Goal: Transaction & Acquisition: Book appointment/travel/reservation

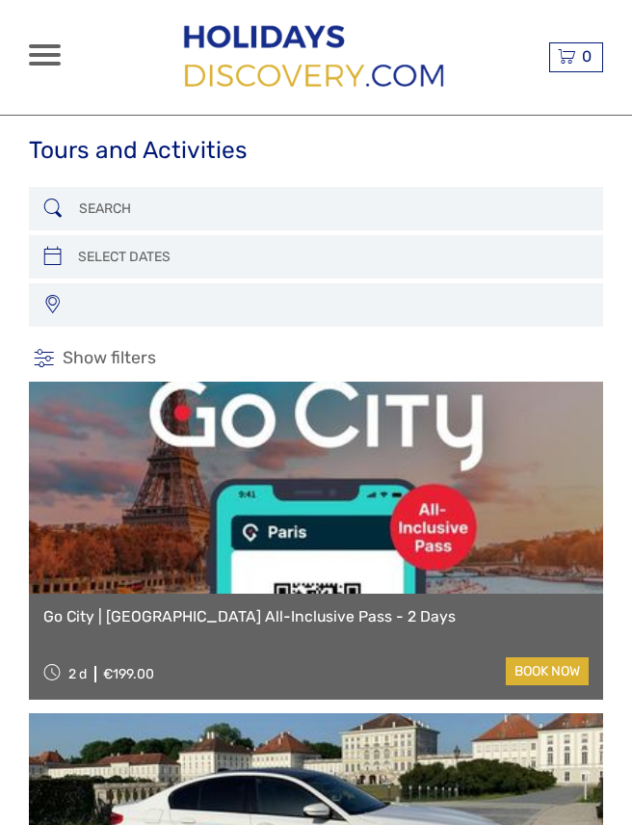
select select
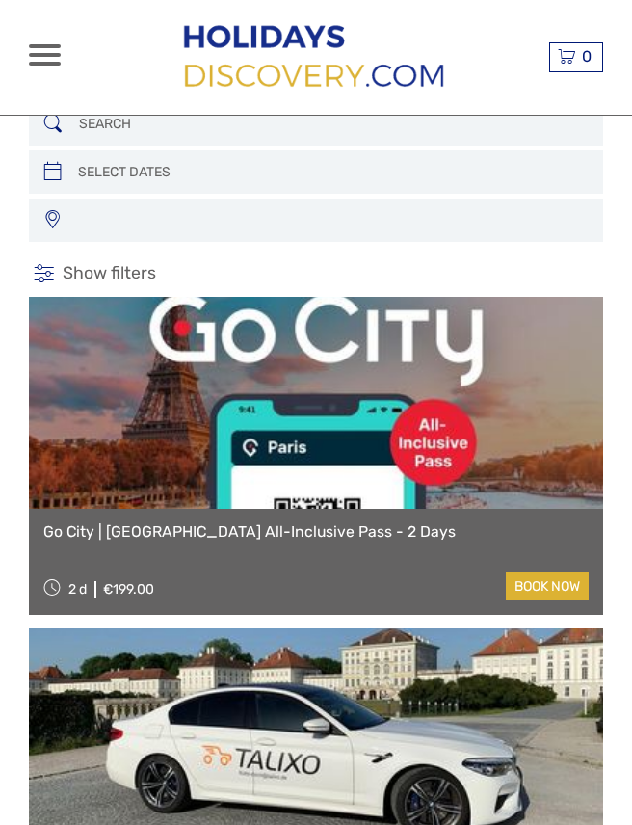
select select
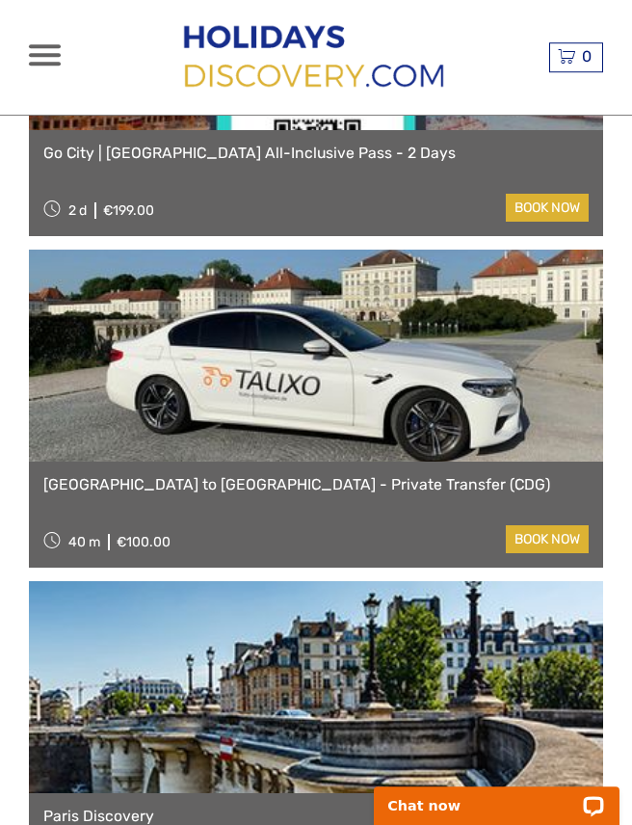
scroll to position [463, 0]
click at [540, 543] on link "book now" at bounding box center [547, 539] width 83 height 28
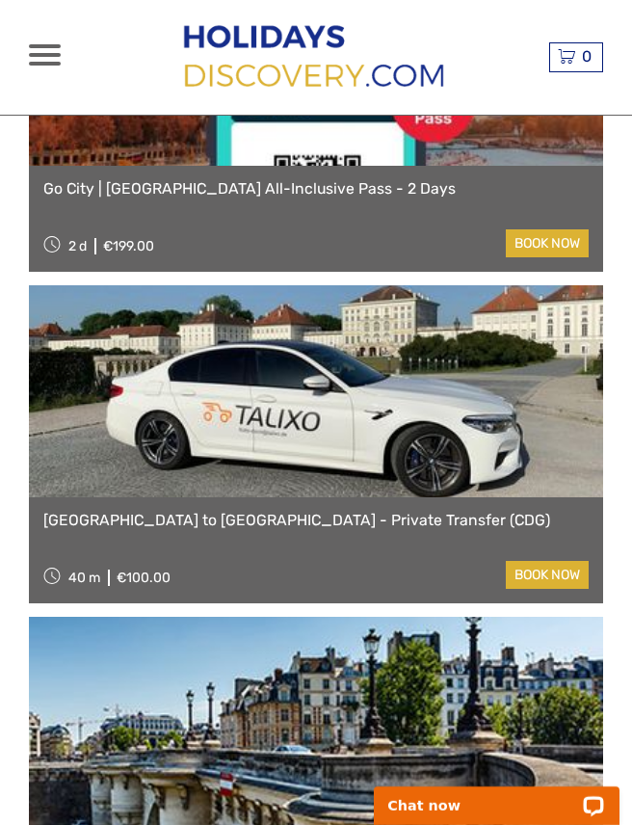
scroll to position [428, 0]
click at [530, 579] on link "book now" at bounding box center [547, 575] width 83 height 28
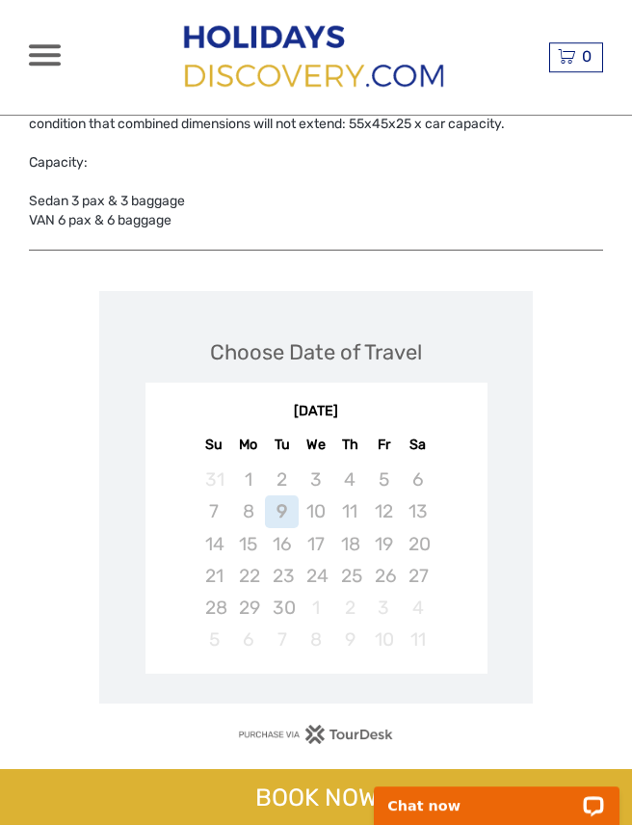
scroll to position [1499, 0]
click at [383, 496] on div "12" at bounding box center [384, 512] width 34 height 32
click at [323, 824] on div "BOOK NOW" at bounding box center [316, 797] width 632 height 56
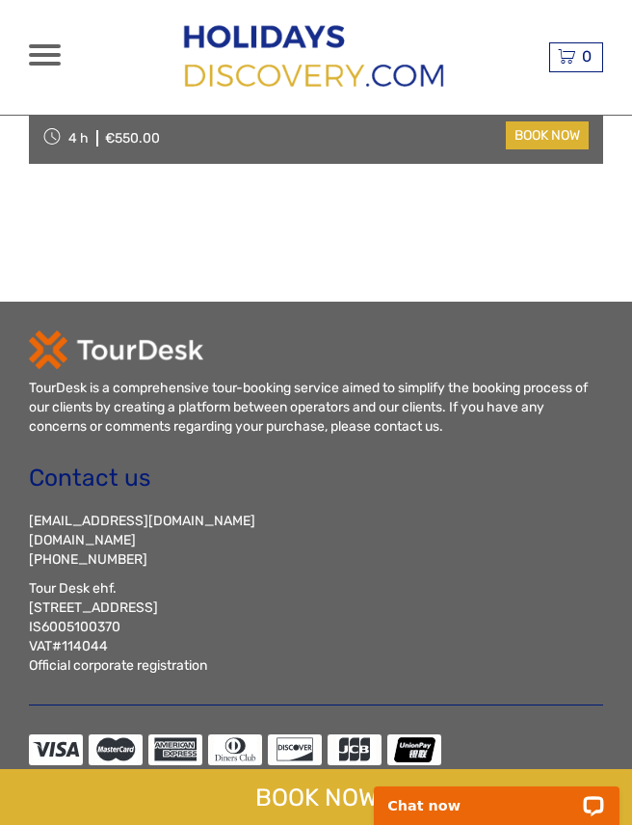
scroll to position [3481, 0]
click at [297, 824] on div "BOOK NOW" at bounding box center [316, 797] width 632 height 56
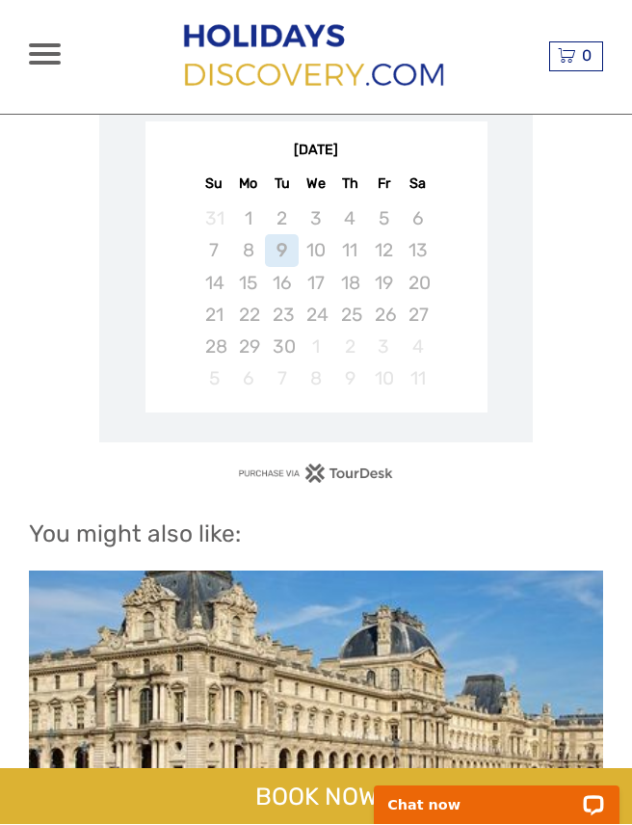
scroll to position [1760, 0]
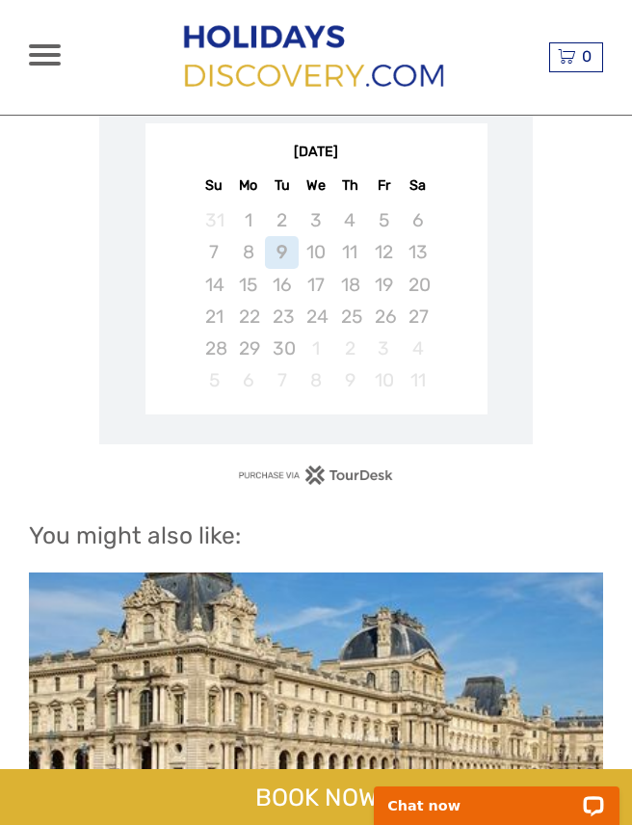
click at [387, 236] on div "12" at bounding box center [384, 252] width 34 height 32
click at [274, 824] on div "BOOK NOW" at bounding box center [316, 797] width 632 height 56
click at [390, 236] on div "12" at bounding box center [384, 252] width 34 height 32
click at [312, 824] on div "BOOK NOW" at bounding box center [316, 797] width 632 height 56
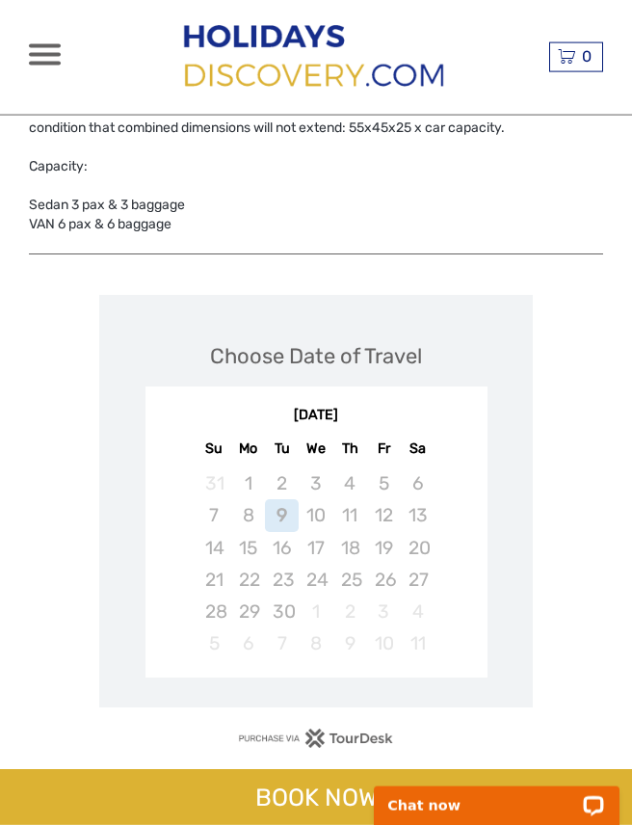
scroll to position [1497, 0]
click at [384, 498] on div "12" at bounding box center [384, 514] width 34 height 32
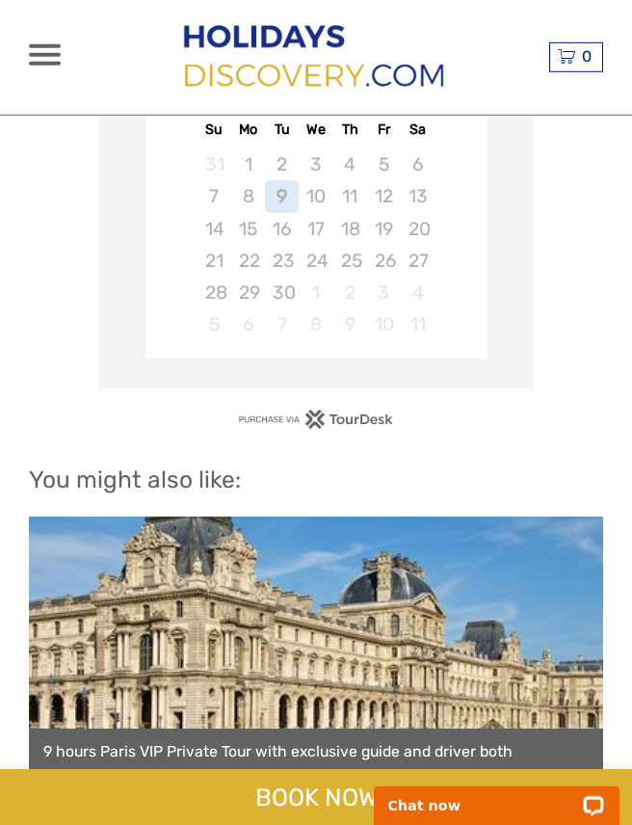
scroll to position [1816, 0]
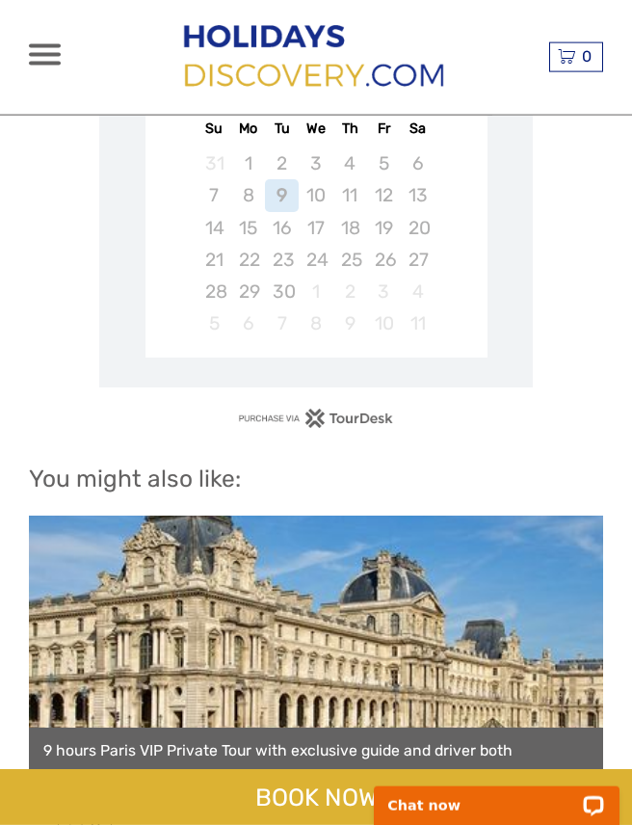
click at [289, 824] on div "BOOK NOW" at bounding box center [316, 797] width 632 height 56
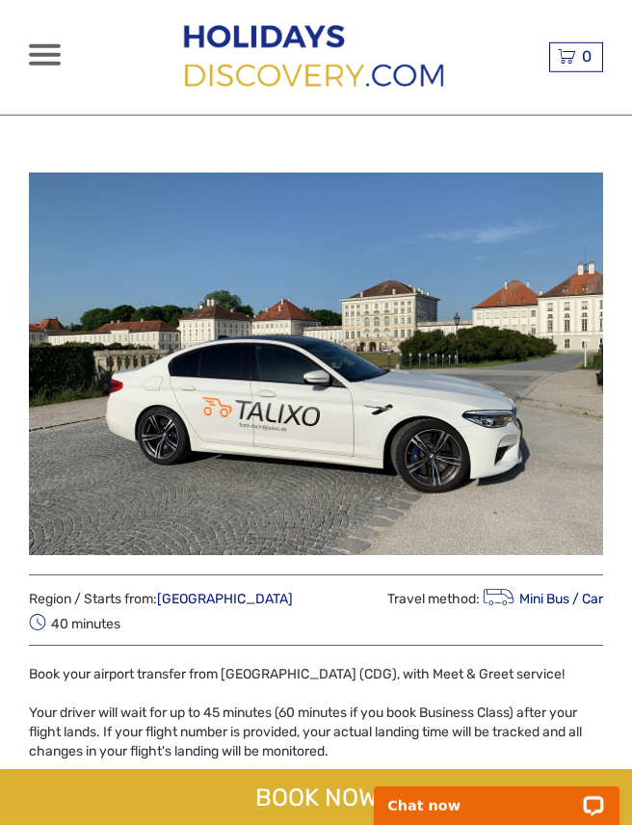
scroll to position [0, 0]
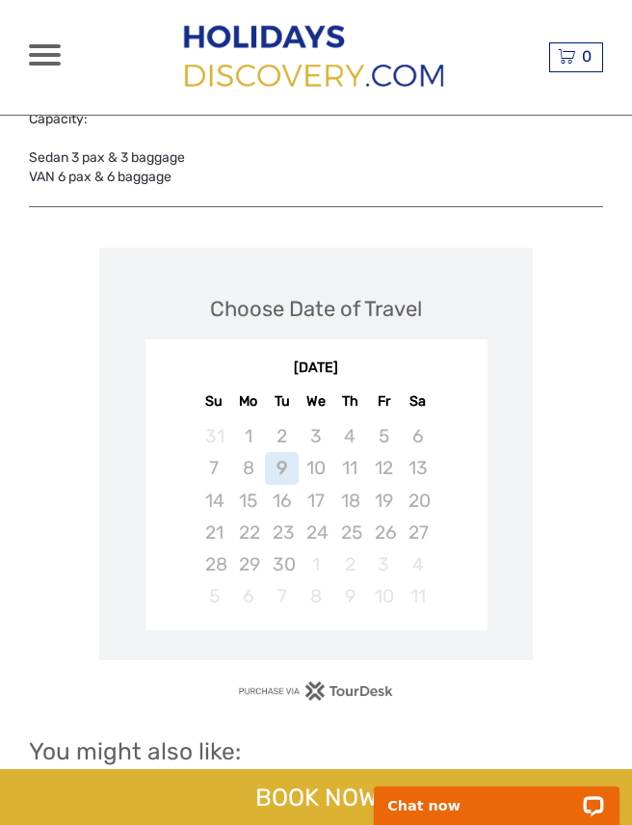
scroll to position [1547, 0]
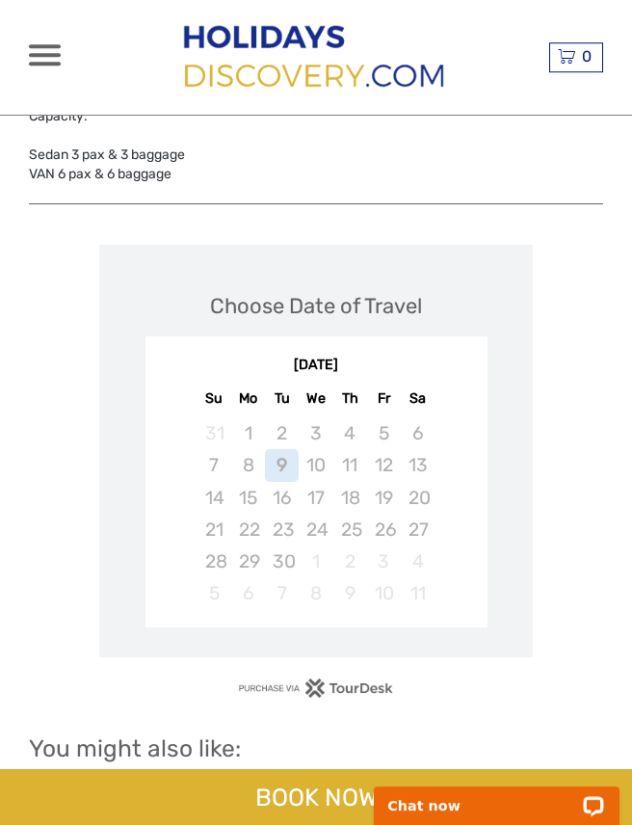
click at [388, 449] on div "12" at bounding box center [384, 465] width 34 height 32
click at [387, 449] on div "12" at bounding box center [384, 465] width 34 height 32
click at [280, 824] on div "BOOK NOW" at bounding box center [316, 797] width 632 height 56
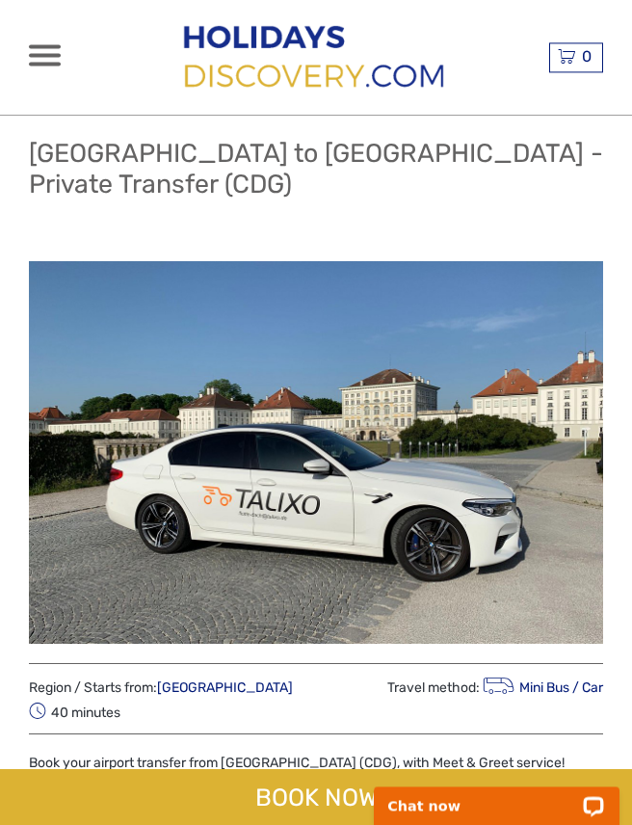
scroll to position [0, 0]
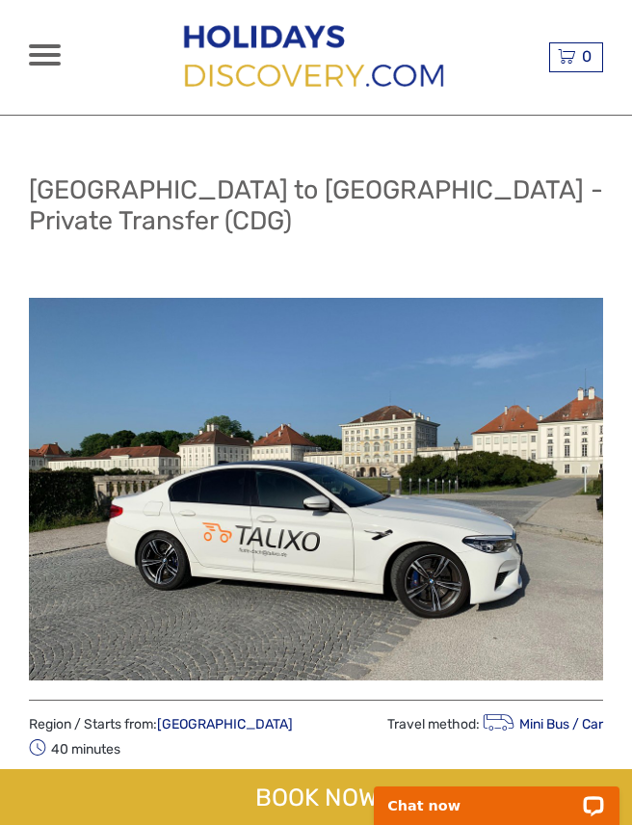
click at [120, 735] on span "40 minutes" at bounding box center [75, 747] width 92 height 25
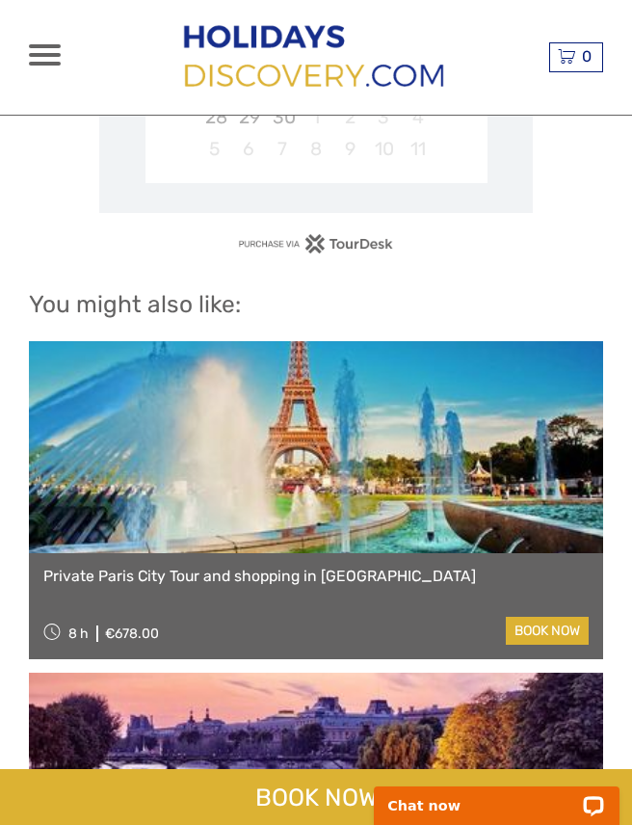
scroll to position [1993, 0]
